Goal: Information Seeking & Learning: Learn about a topic

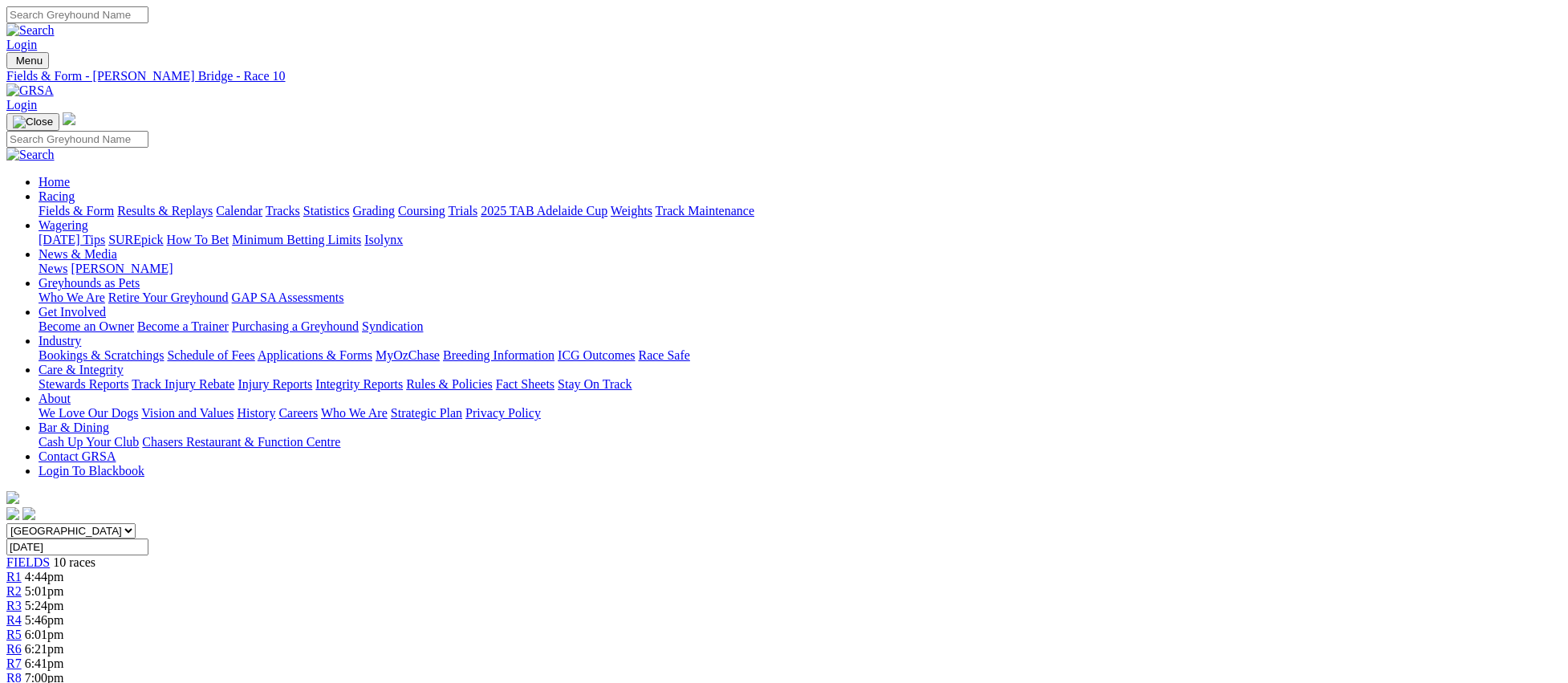
click at [113, 203] on link "Fields & Form" at bounding box center [76, 210] width 75 height 14
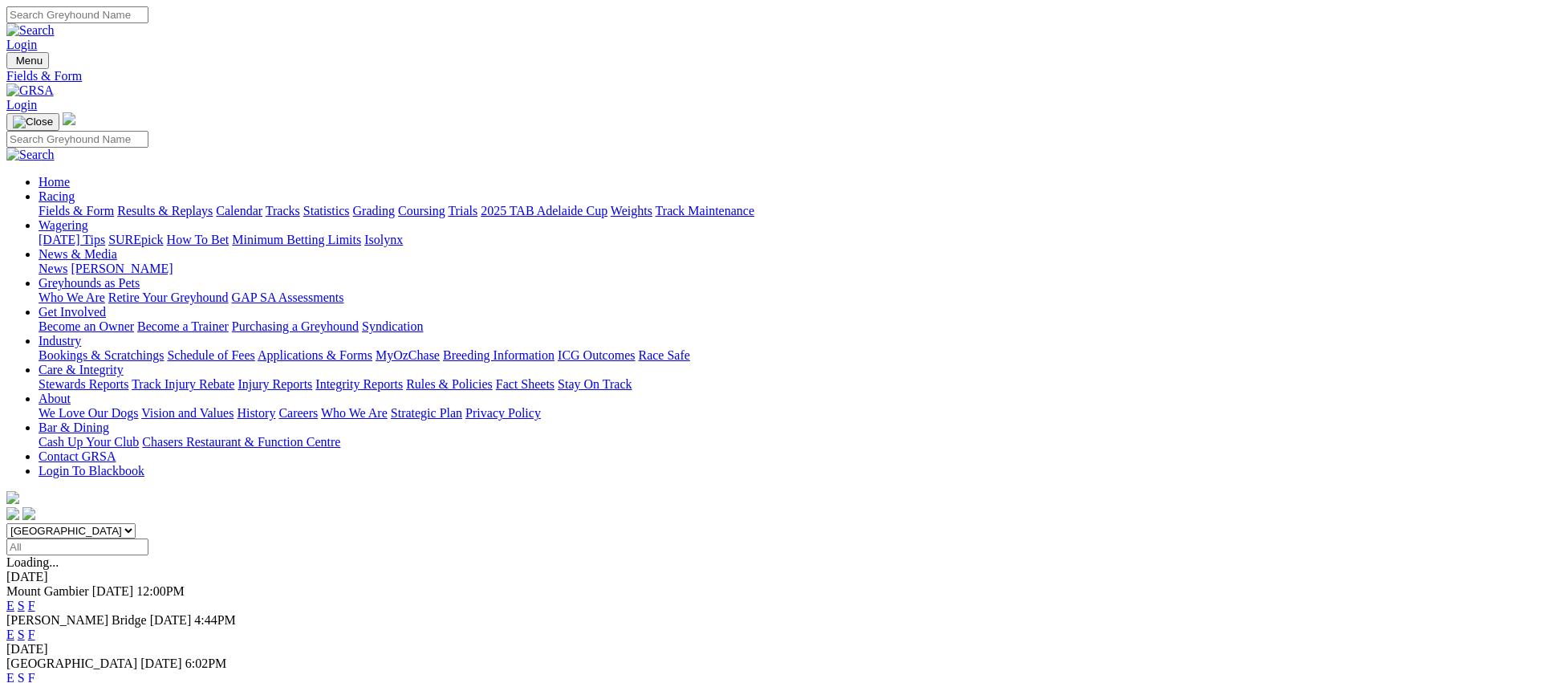
click at [15, 671] on link "E" at bounding box center [11, 678] width 8 height 14
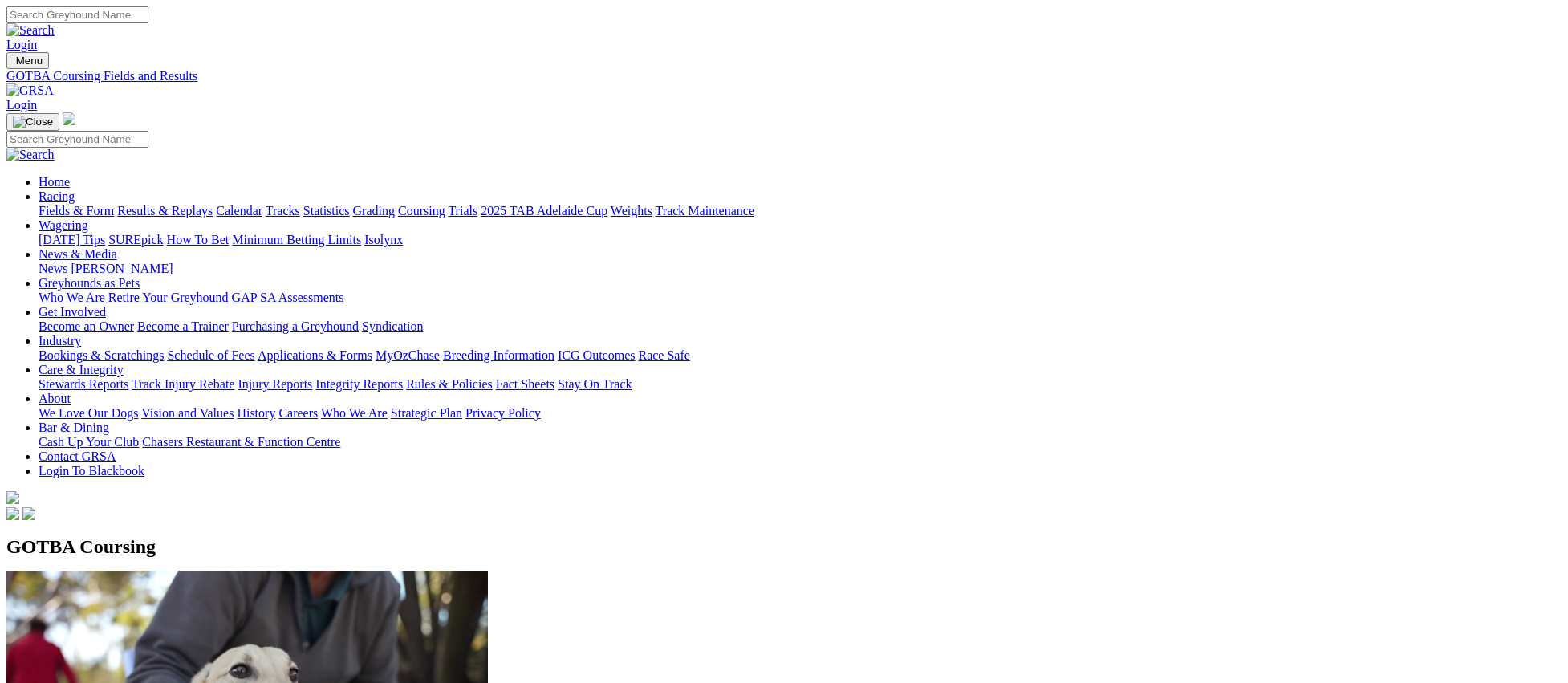
click at [445, 203] on link "Coursing" at bounding box center [421, 210] width 47 height 14
click at [262, 203] on link "Calendar" at bounding box center [239, 210] width 46 height 14
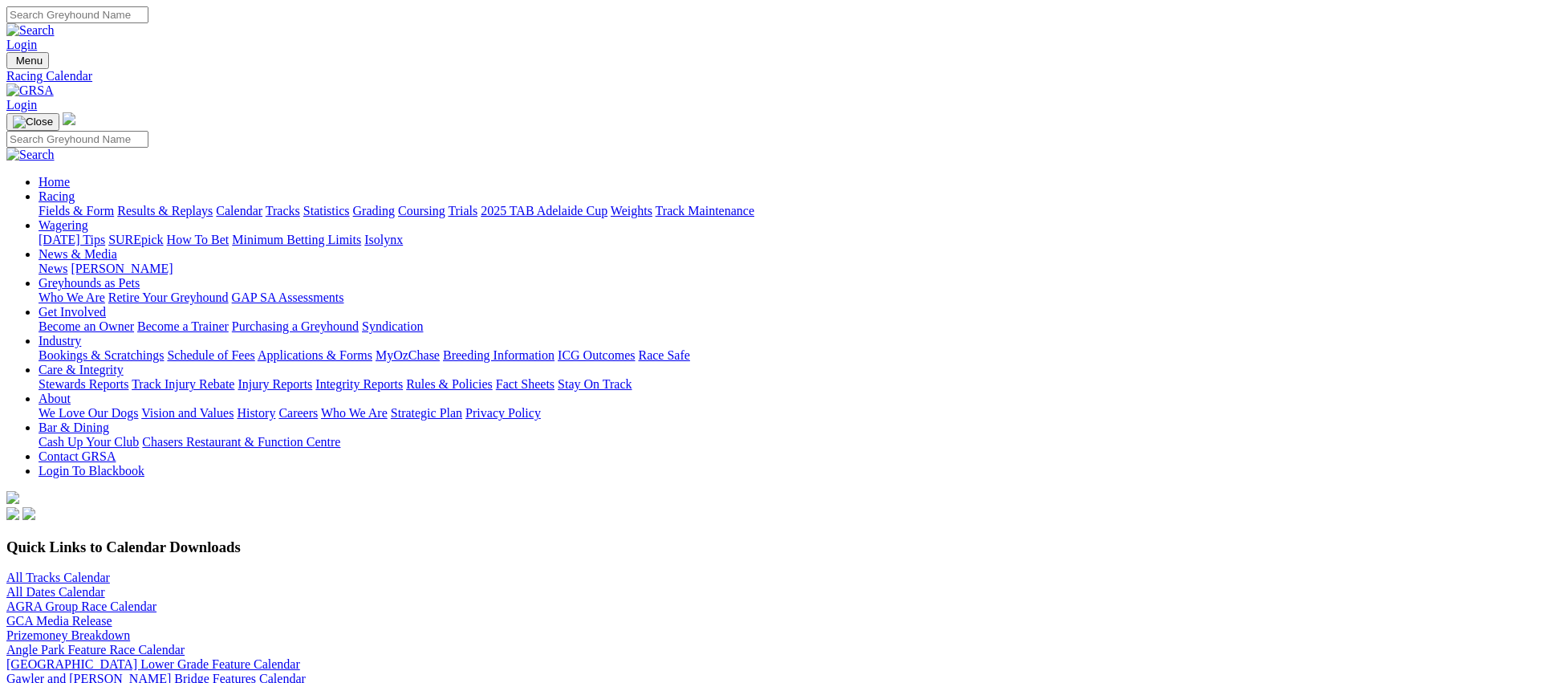
click at [106, 585] on link "All Dates Calendar" at bounding box center [56, 592] width 99 height 14
click at [110, 570] on link "All Tracks Calendar" at bounding box center [58, 577] width 104 height 14
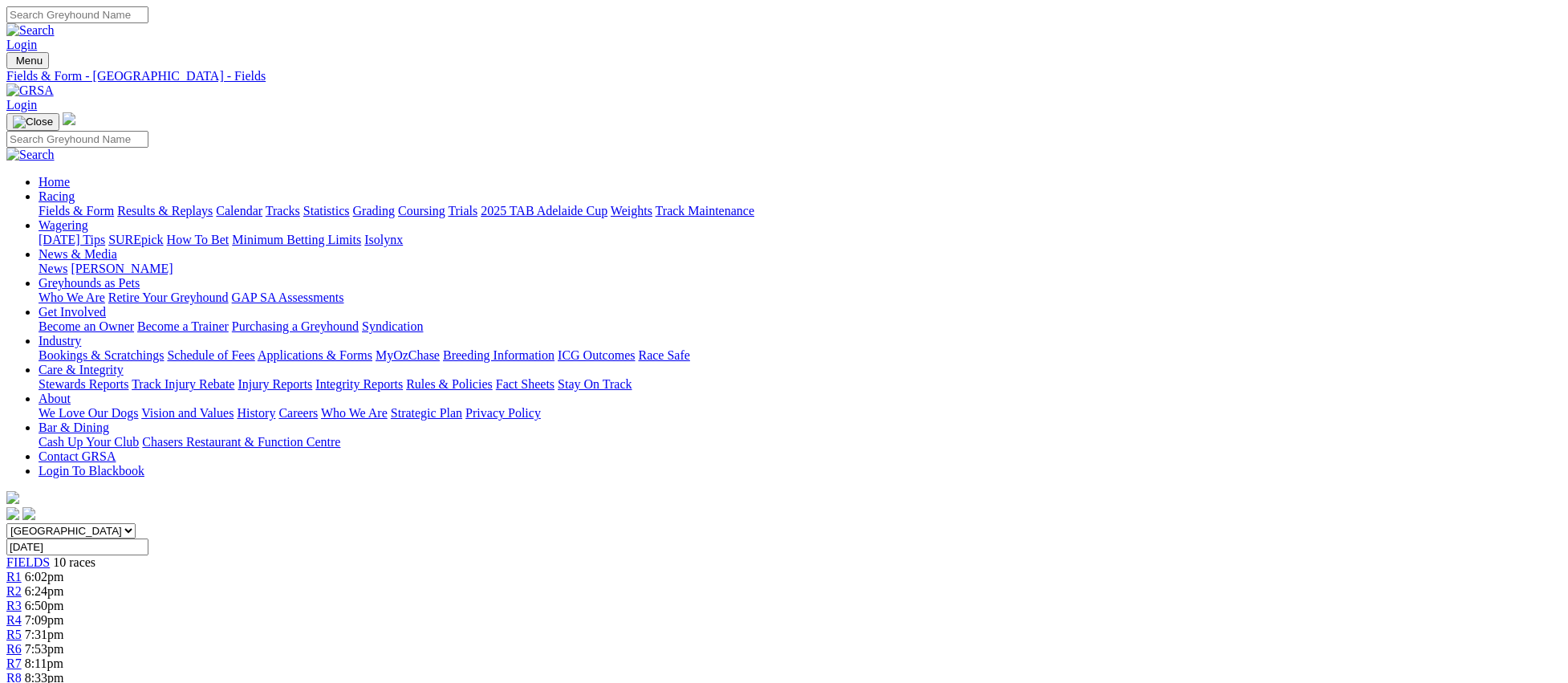
click at [113, 203] on link "Fields & Form" at bounding box center [76, 210] width 75 height 14
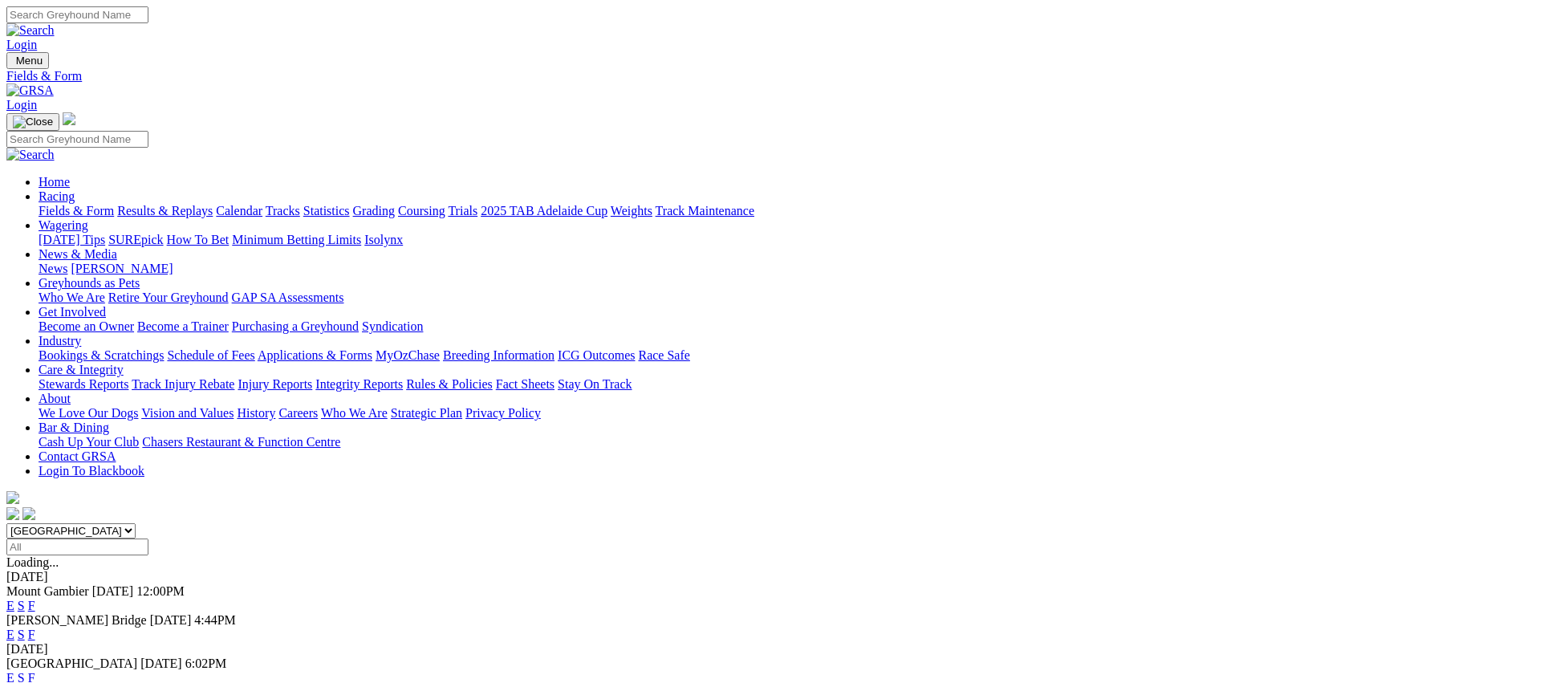
scroll to position [581, 0]
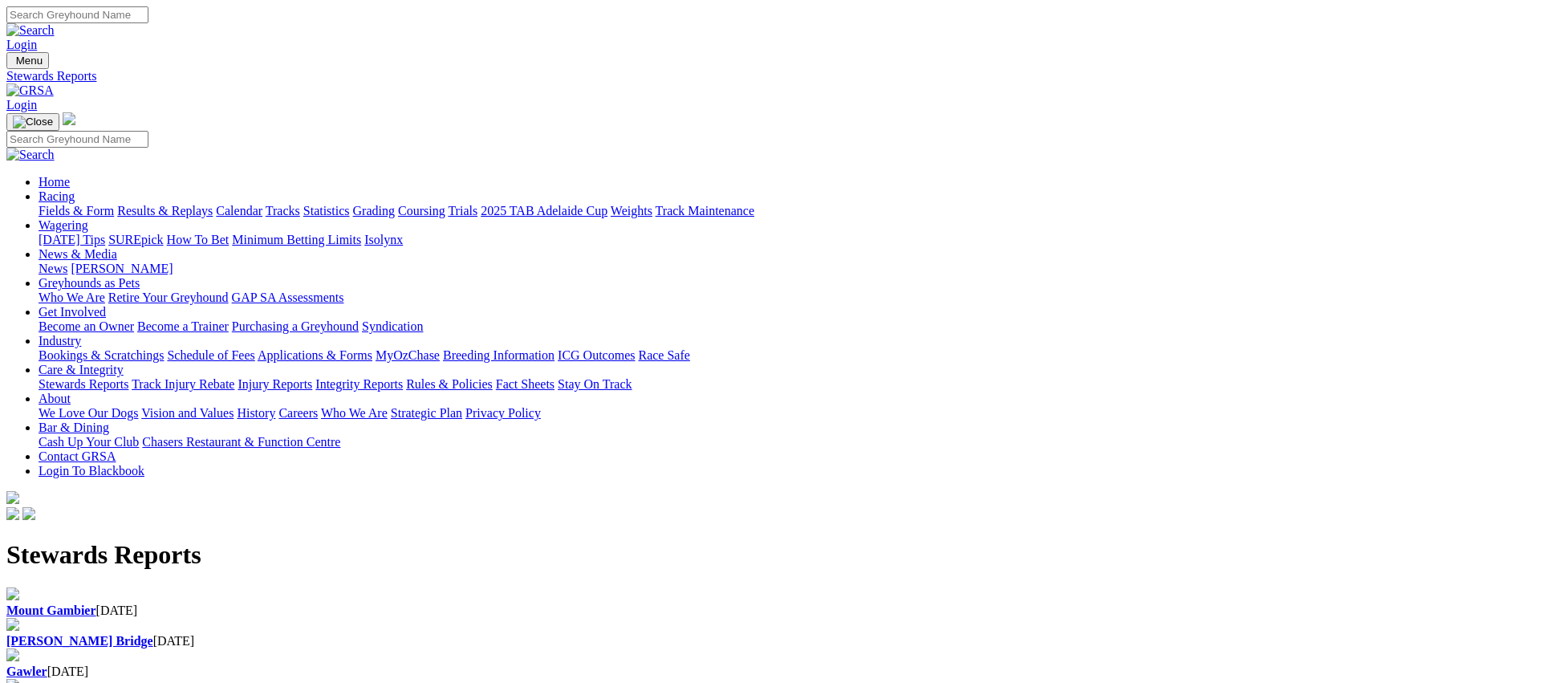
click at [557, 634] on div "Murray Bridge 07 Sep 2025" at bounding box center [784, 641] width 1555 height 15
click at [75, 190] on link "Racing" at bounding box center [56, 196] width 37 height 14
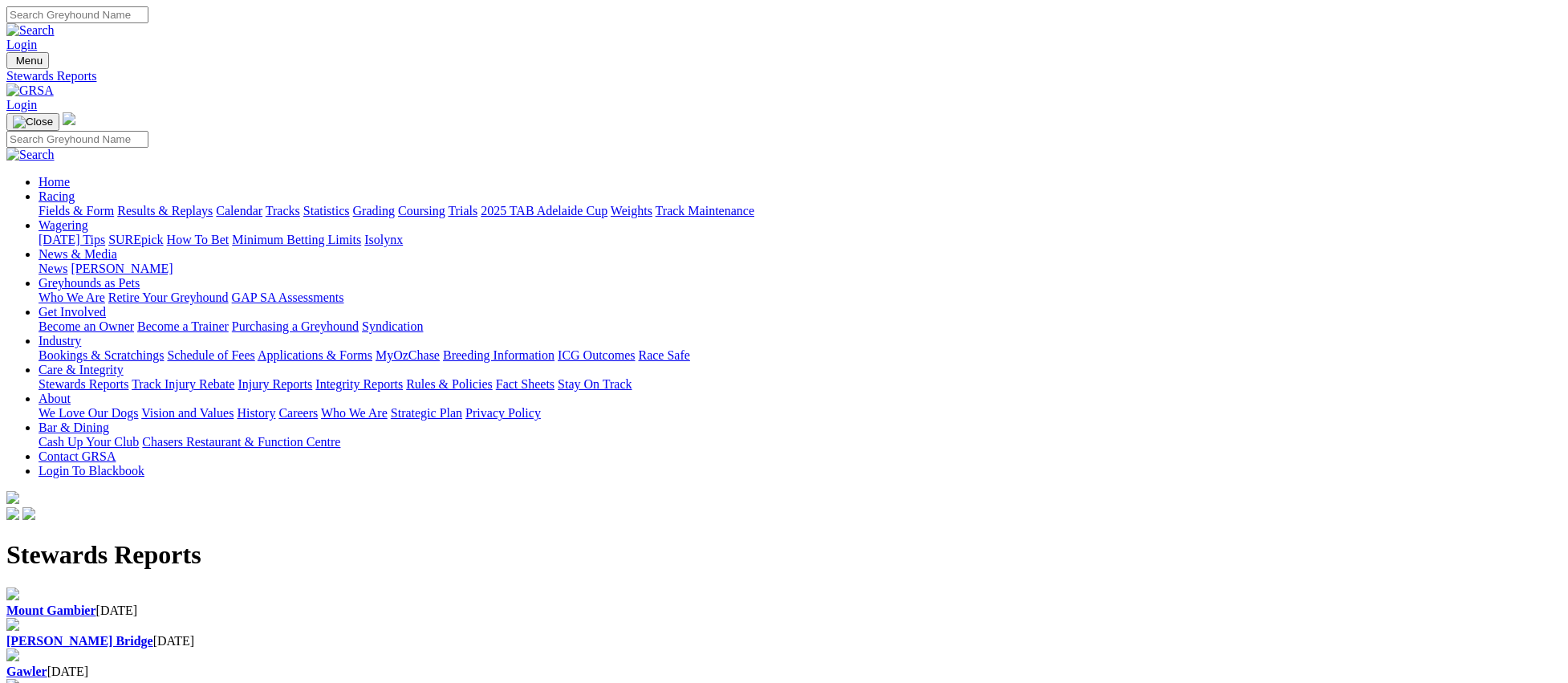
click at [75, 190] on link "Racing" at bounding box center [56, 196] width 37 height 14
click at [113, 203] on link "Fields & Form" at bounding box center [76, 210] width 75 height 14
